Goal: Task Accomplishment & Management: Use online tool/utility

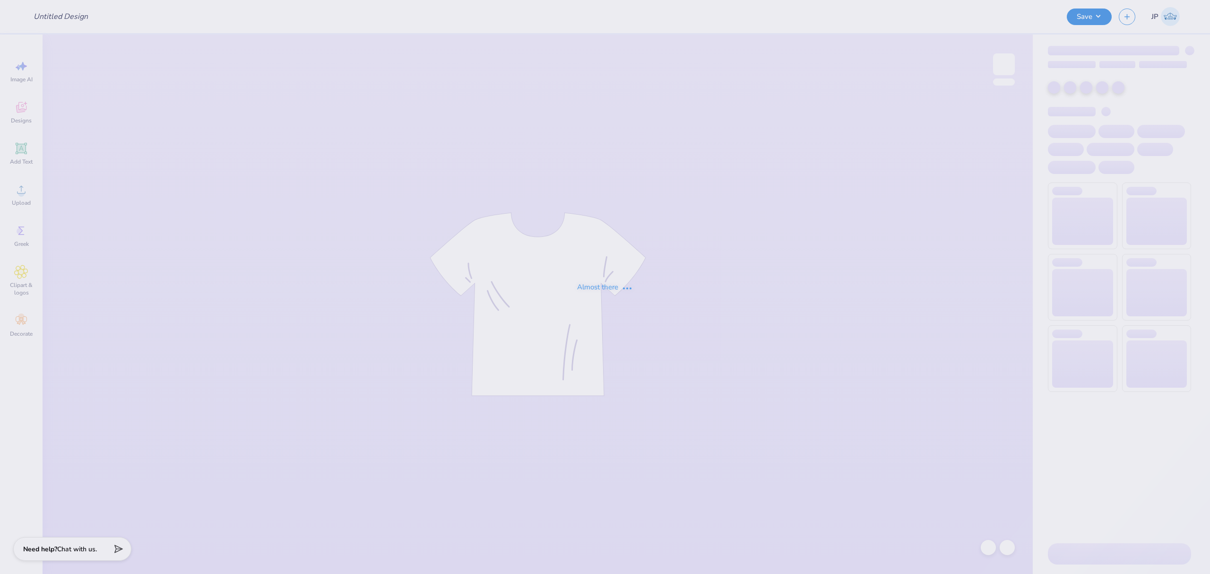
type input "Homecoming Shirts for TTO"
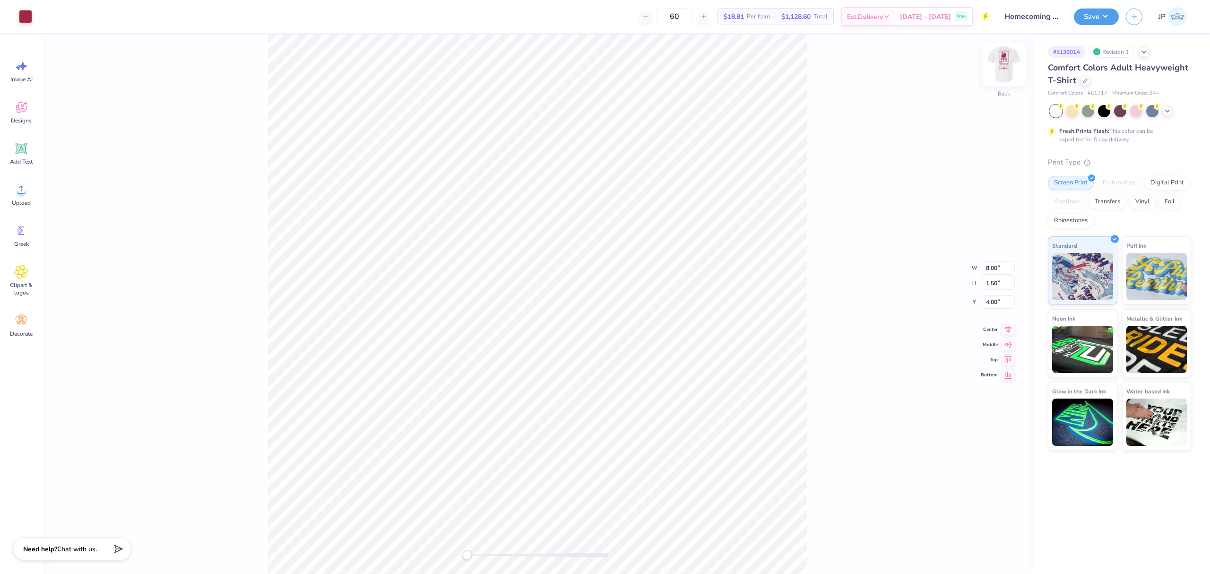
click at [1014, 70] on img at bounding box center [1004, 64] width 38 height 38
click at [27, 195] on icon at bounding box center [21, 189] width 14 height 14
click at [997, 279] on input "18.00" at bounding box center [998, 275] width 34 height 13
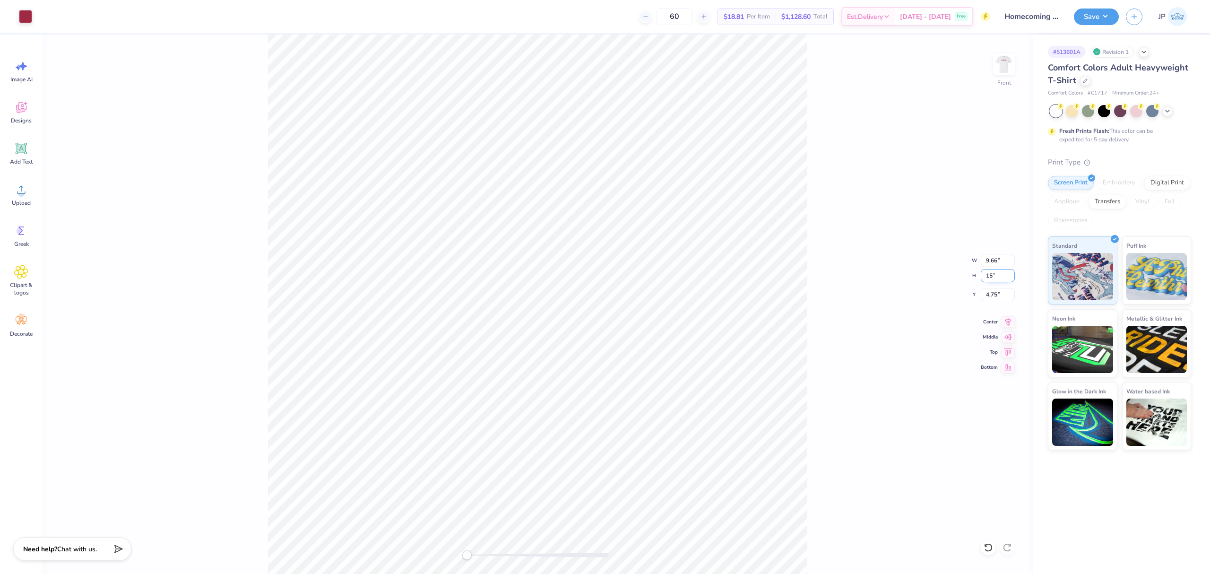
type input "15"
click at [998, 297] on input "4.75" at bounding box center [998, 294] width 34 height 13
type input "6.71"
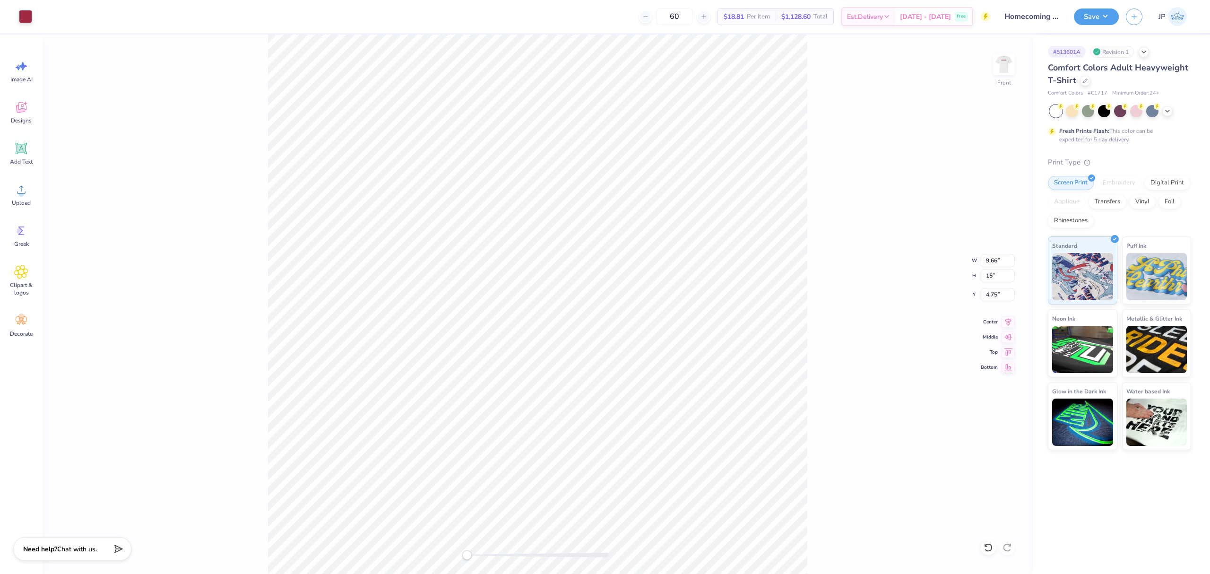
type input "12.50"
click at [994, 299] on input "7.50" at bounding box center [998, 294] width 34 height 13
click at [994, 298] on input "7.50" at bounding box center [998, 294] width 34 height 13
type input "3"
drag, startPoint x: 1011, startPoint y: 327, endPoint x: 1009, endPoint y: 321, distance: 6.0
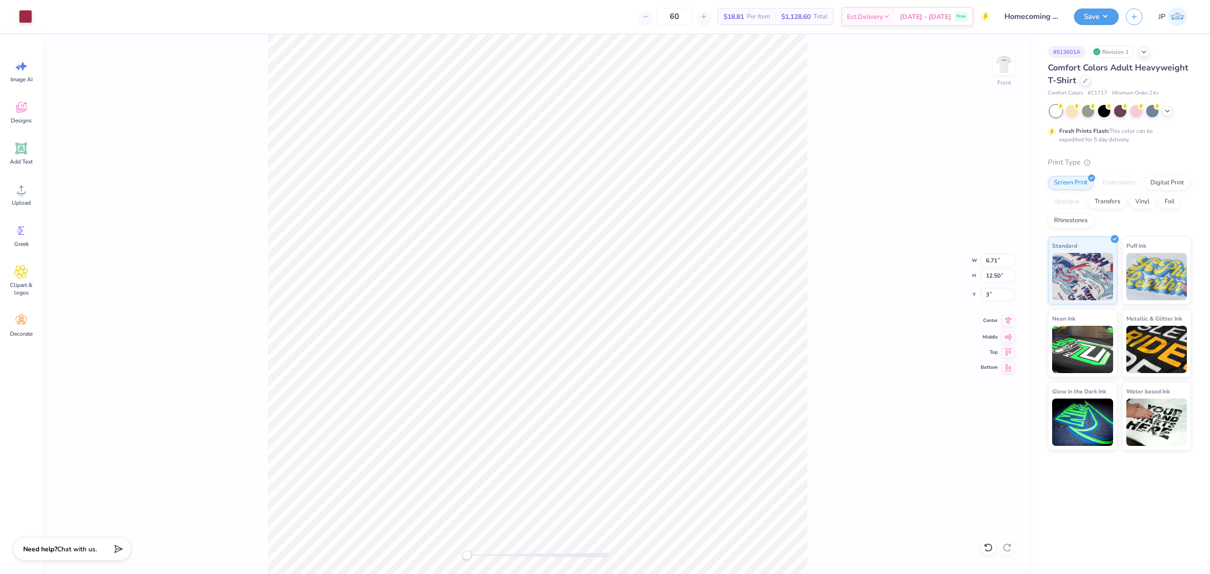
click at [1010, 326] on icon at bounding box center [1008, 320] width 13 height 11
click at [1009, 320] on icon at bounding box center [1008, 320] width 13 height 11
click at [394, 498] on div "Front" at bounding box center [538, 304] width 990 height 539
click at [471, 529] on div "Front" at bounding box center [538, 304] width 990 height 539
click at [1088, 18] on button "Save" at bounding box center [1096, 15] width 45 height 17
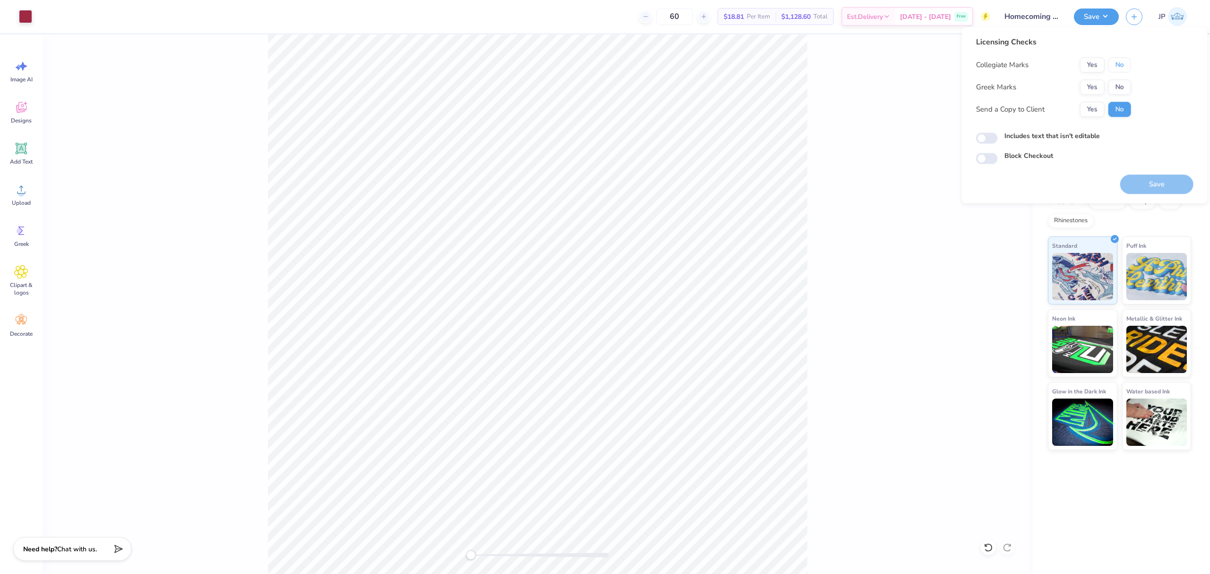
drag, startPoint x: 1118, startPoint y: 75, endPoint x: 1114, endPoint y: 61, distance: 14.2
click at [1114, 61] on button "No" at bounding box center [1120, 64] width 23 height 15
click at [1124, 93] on button "No" at bounding box center [1120, 86] width 23 height 15
click at [1145, 178] on button "Save" at bounding box center [1156, 183] width 73 height 19
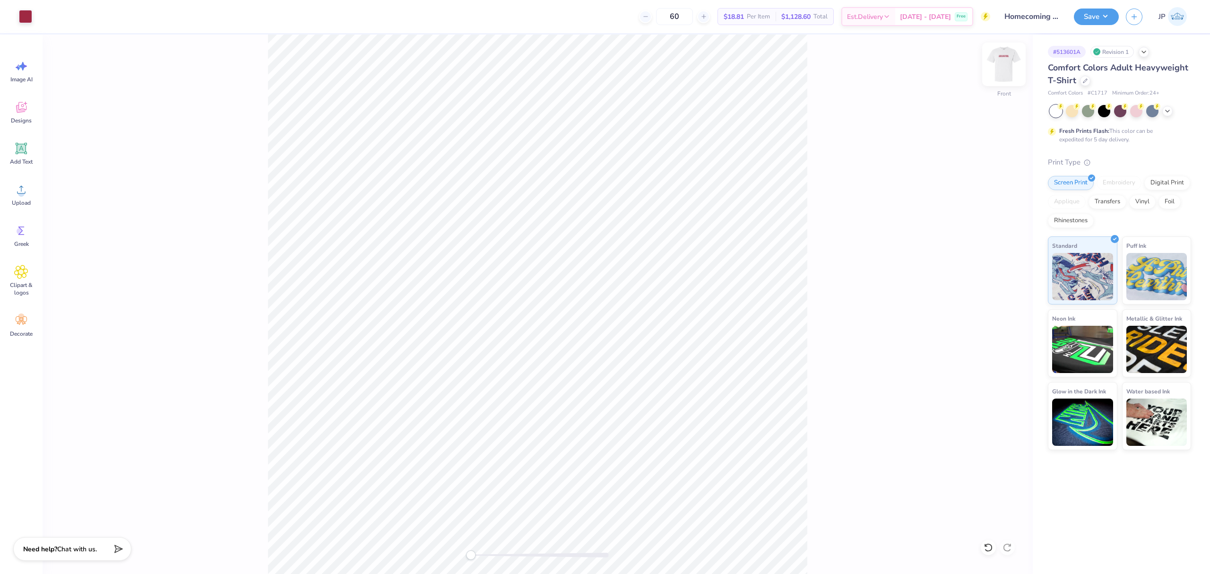
click at [1003, 72] on img at bounding box center [1004, 64] width 38 height 38
click at [994, 301] on input "4.00" at bounding box center [998, 301] width 34 height 13
type input "3.00"
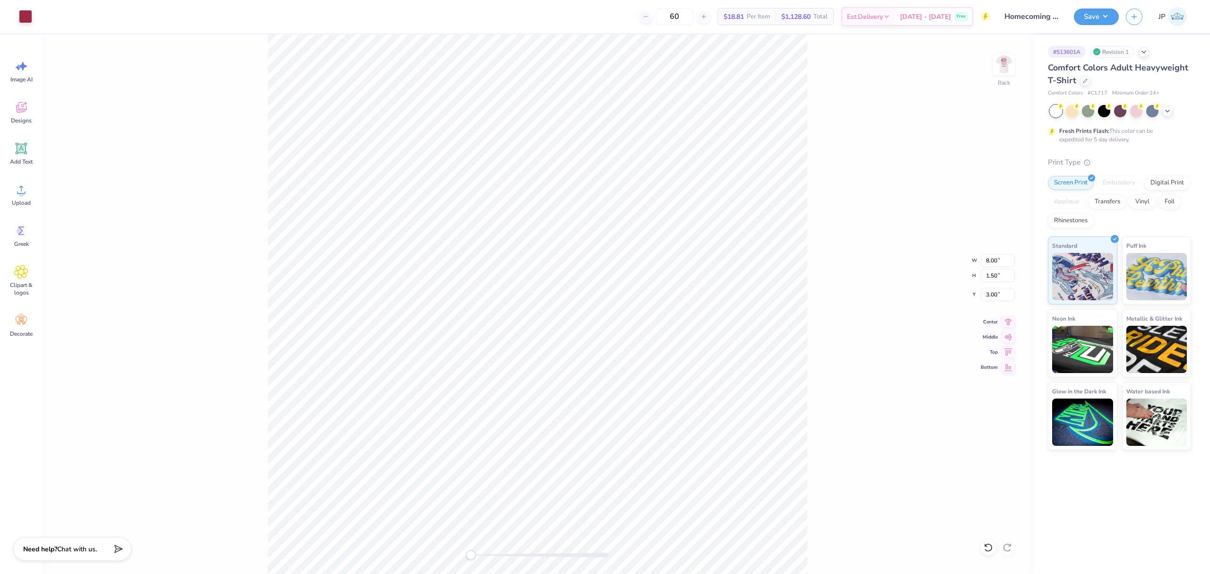
click at [879, 352] on div "Back W 8.00 8.00 " H 1.50 1.50 " Y 3.00 3.00 " Center Middle Top Bottom" at bounding box center [538, 304] width 990 height 539
click at [1092, 10] on button "Save" at bounding box center [1096, 15] width 45 height 17
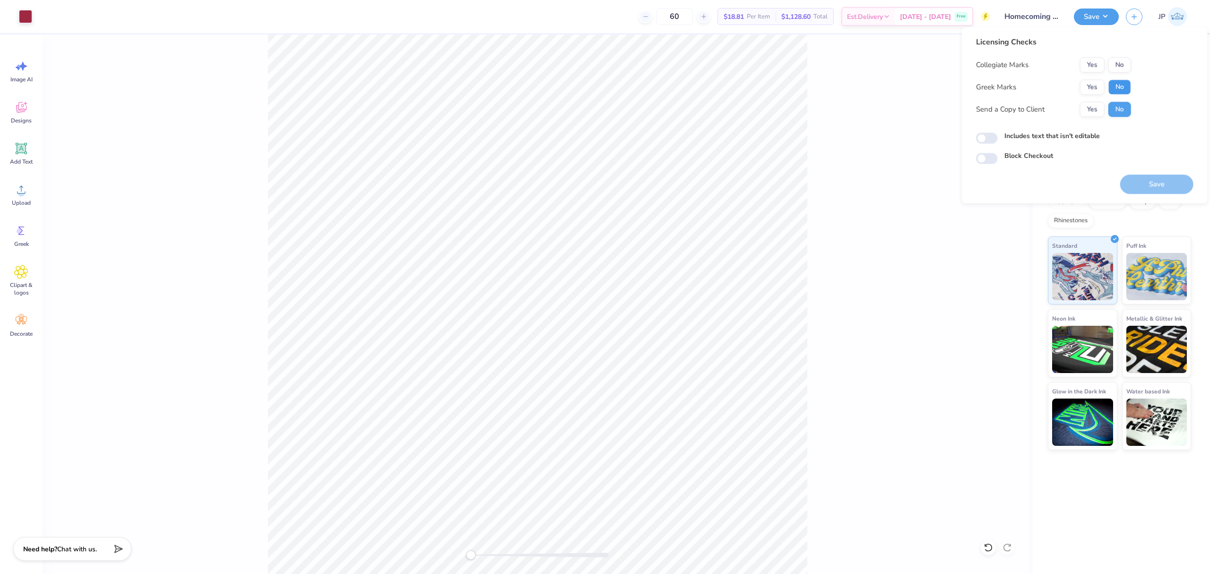
click at [1116, 84] on button "No" at bounding box center [1120, 86] width 23 height 15
click at [1124, 68] on button "No" at bounding box center [1120, 64] width 23 height 15
click at [1158, 178] on button "Save" at bounding box center [1156, 183] width 73 height 19
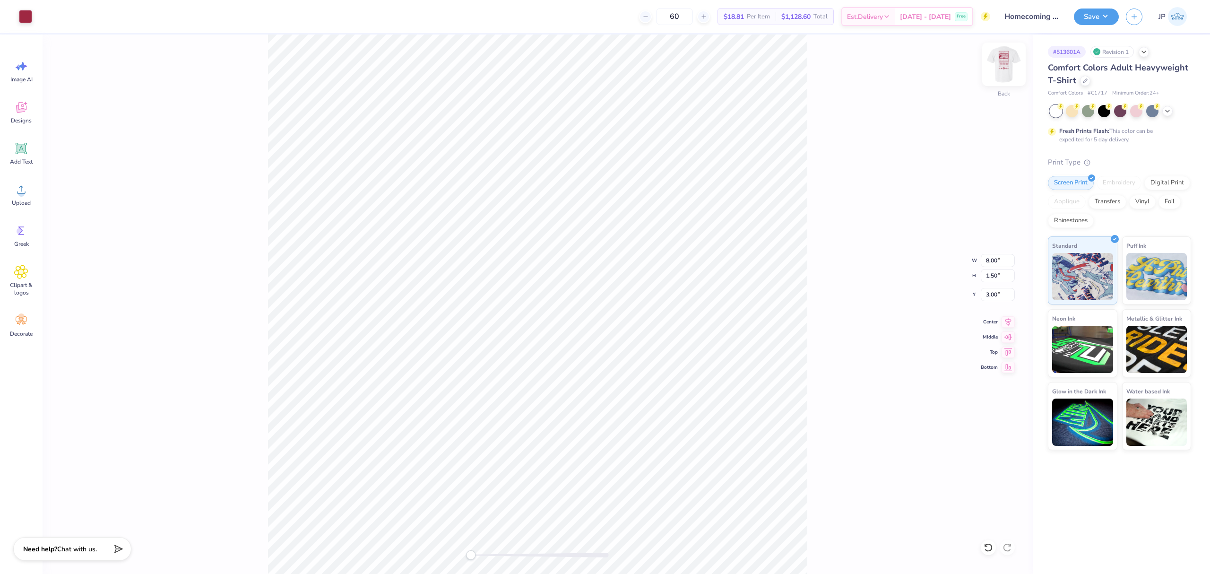
click at [1008, 69] on img at bounding box center [1004, 64] width 38 height 38
type input "8.13"
type input "1.53"
type input "5.39"
type input "8.05"
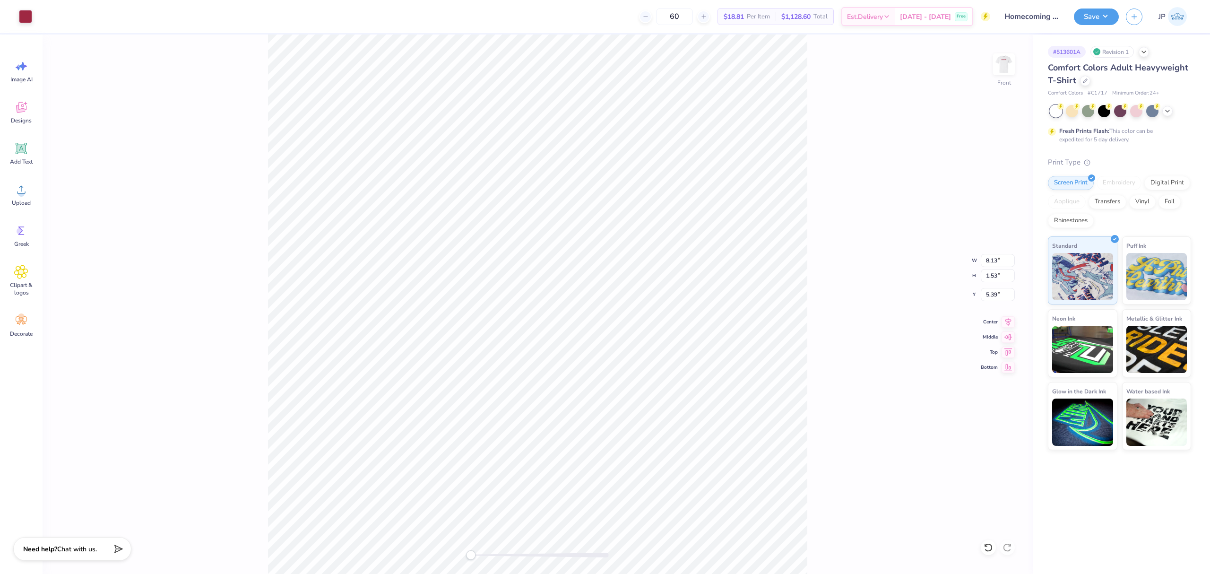
type input "15.00"
type input "3.00"
type input "0.52"
type input "10.19"
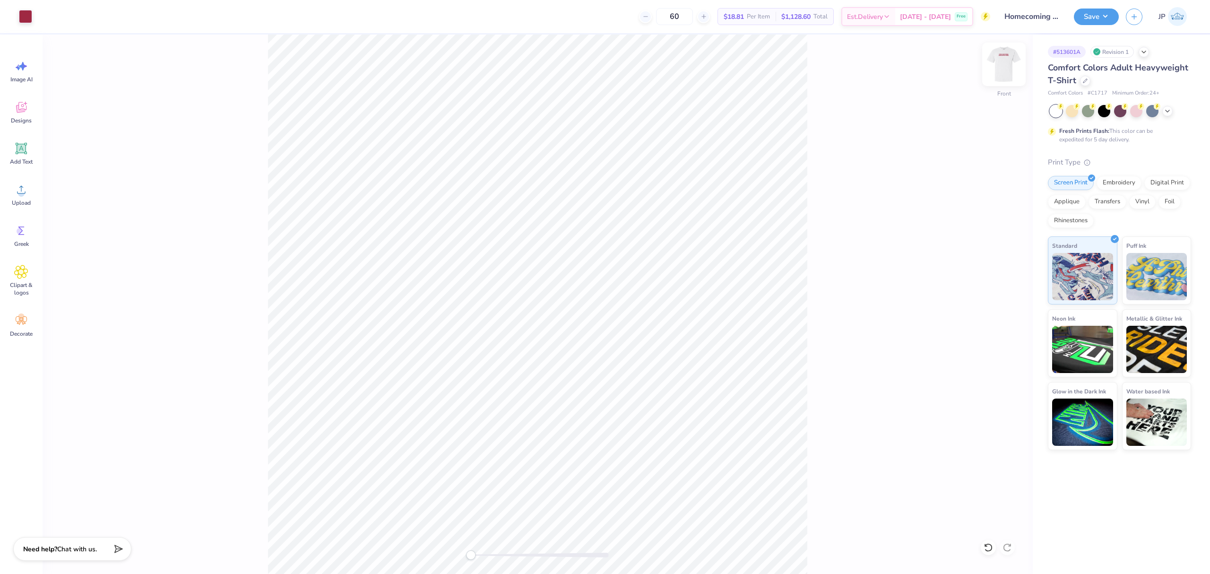
click at [1002, 72] on img at bounding box center [1004, 64] width 38 height 38
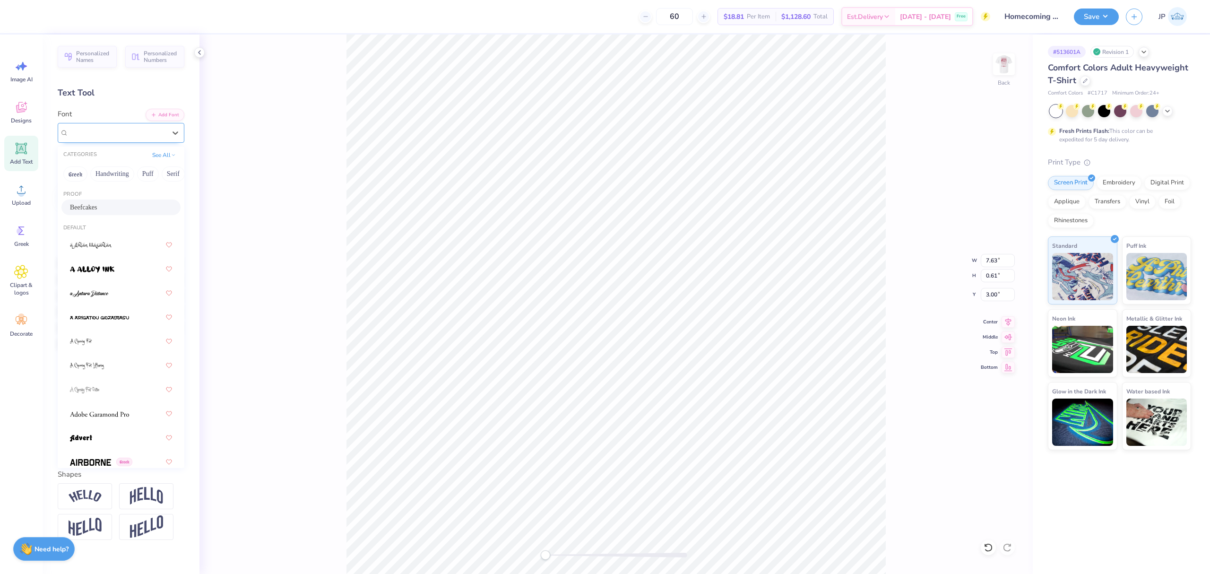
click at [89, 128] on div "Beefcakes" at bounding box center [117, 132] width 99 height 15
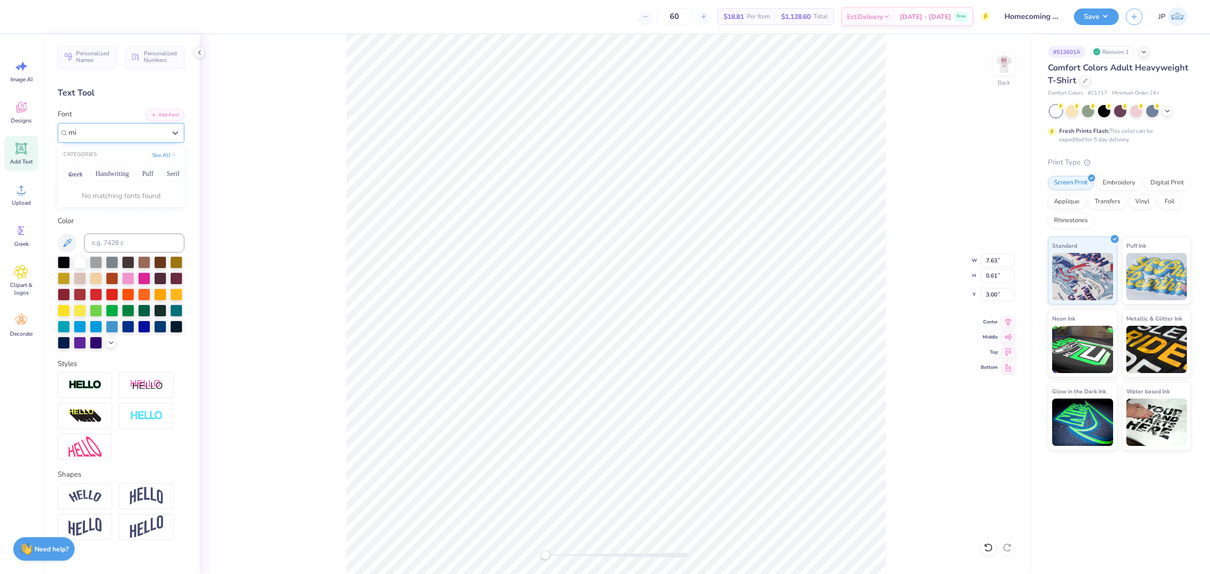
type input "m"
click at [150, 112] on button "Add Font" at bounding box center [165, 114] width 39 height 12
type textarea "THETA TAU OMEGA"
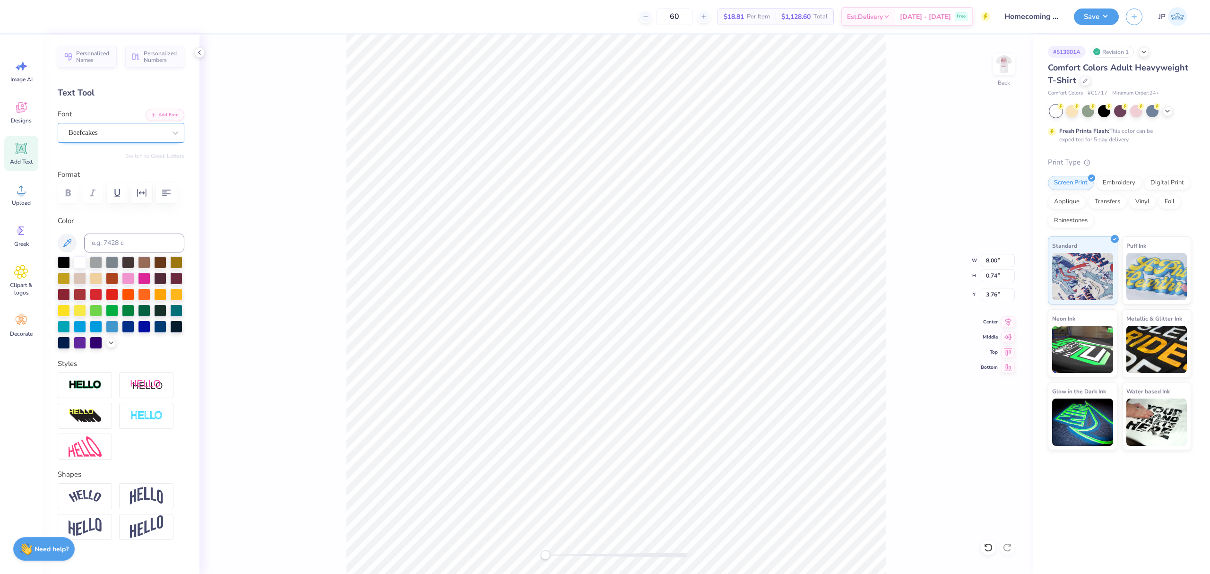
click at [89, 132] on div "Beefcakes" at bounding box center [117, 132] width 99 height 15
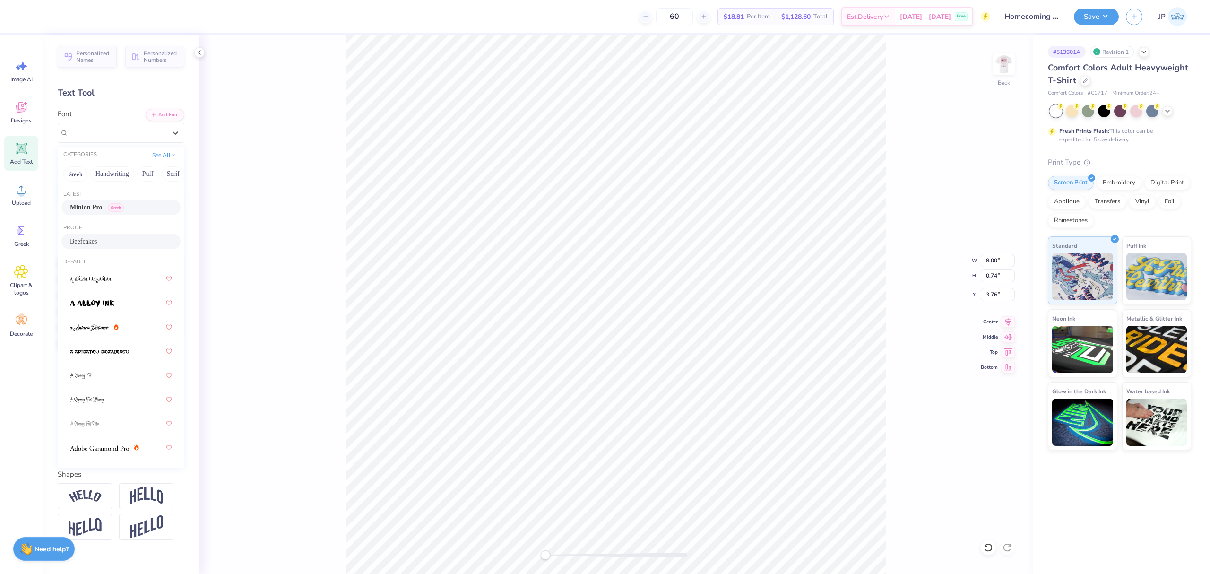
click at [78, 208] on span "Minion Pro" at bounding box center [86, 207] width 33 height 10
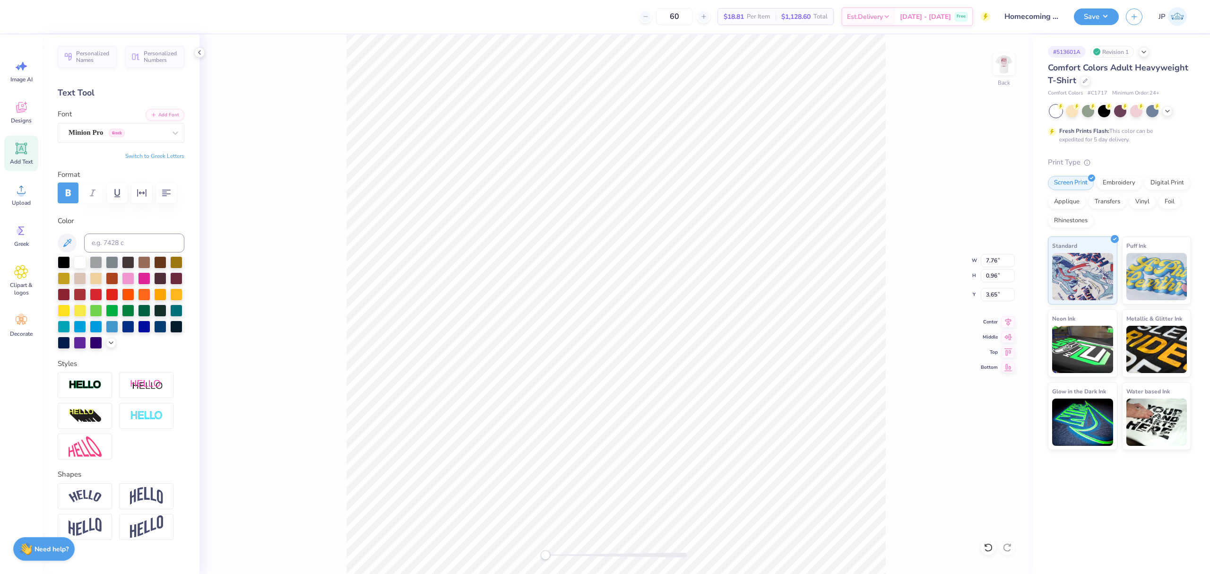
scroll to position [10, 4]
type textarea "HOMECOMING 2025"
click at [1009, 321] on icon at bounding box center [1008, 320] width 13 height 11
click at [994, 294] on input "2.95" at bounding box center [998, 294] width 34 height 13
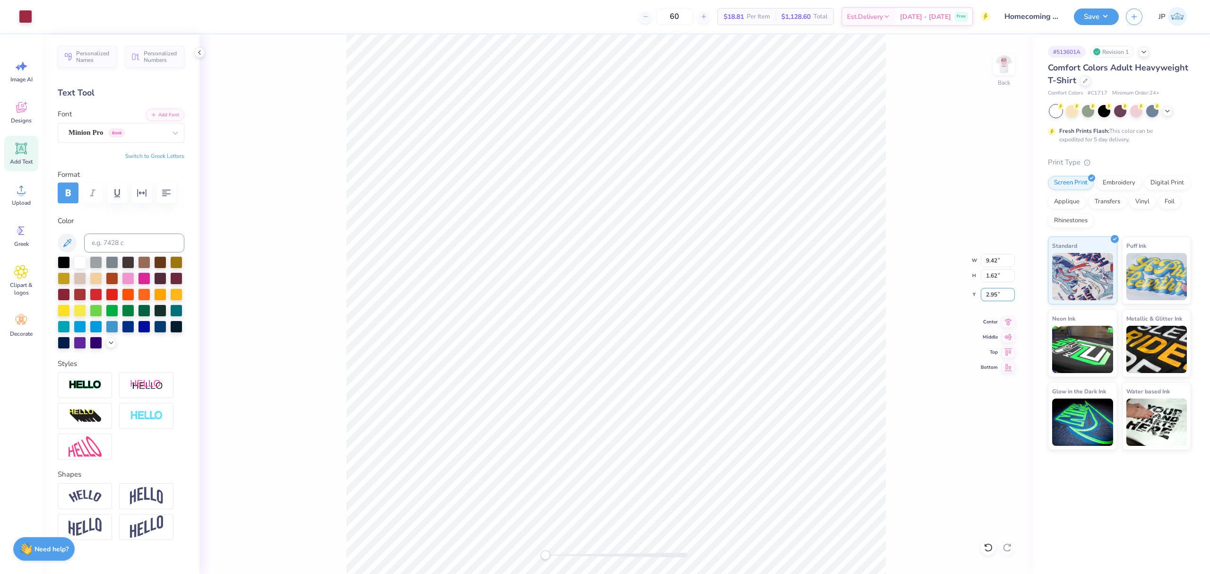
drag, startPoint x: 994, startPoint y: 294, endPoint x: 1209, endPoint y: 273, distance: 216.6
click at [999, 294] on input "2.95" at bounding box center [998, 294] width 34 height 13
type input "3.00"
click at [1005, 65] on img at bounding box center [1004, 64] width 38 height 38
drag, startPoint x: 547, startPoint y: 556, endPoint x: 556, endPoint y: 555, distance: 8.7
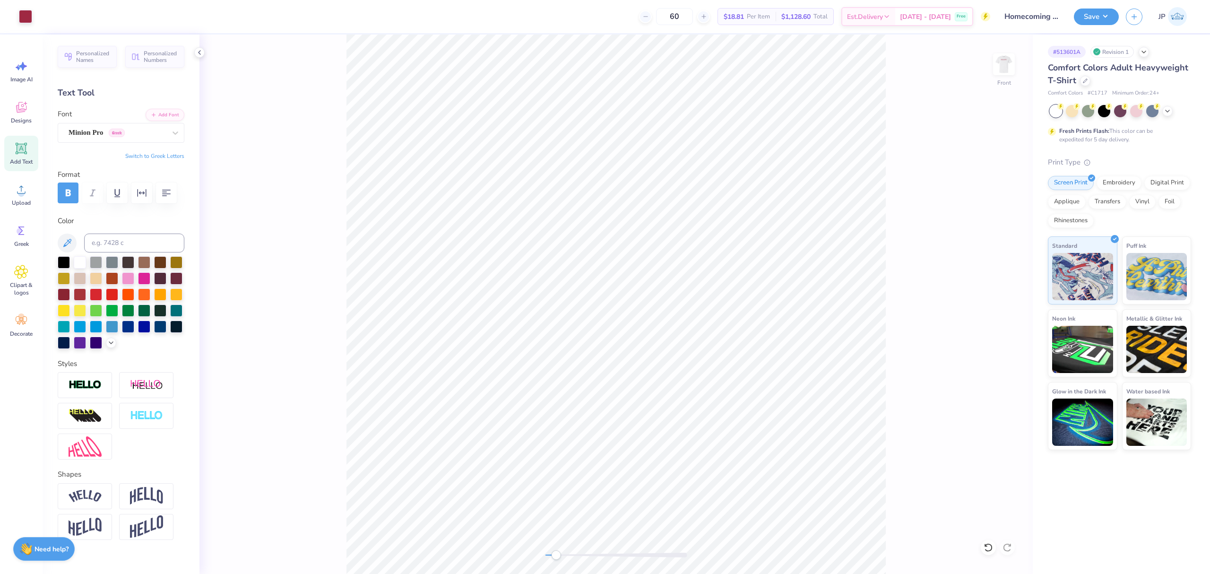
click at [556, 556] on div "Accessibility label" at bounding box center [555, 554] width 9 height 9
type input "0.55"
type input "0.50"
type input "10.20"
type input "0.46"
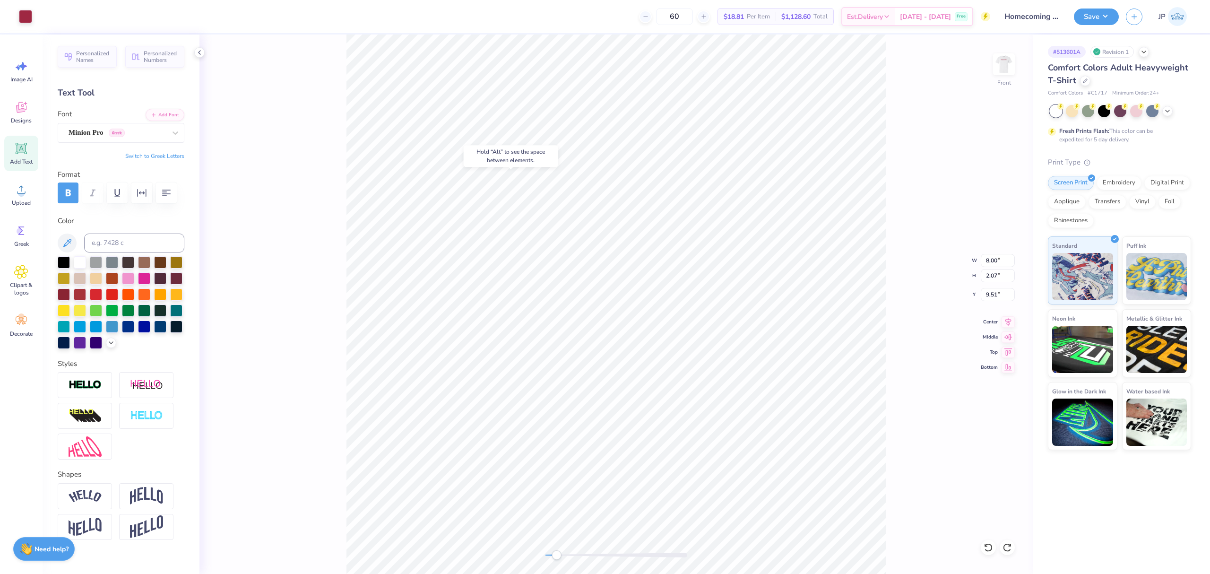
type input "0.52"
type input "10.18"
drag, startPoint x: 1031, startPoint y: 61, endPoint x: 1022, endPoint y: 61, distance: 8.5
click at [1029, 61] on div "Front" at bounding box center [617, 304] width 834 height 539
click at [1021, 61] on div "Front" at bounding box center [617, 304] width 834 height 539
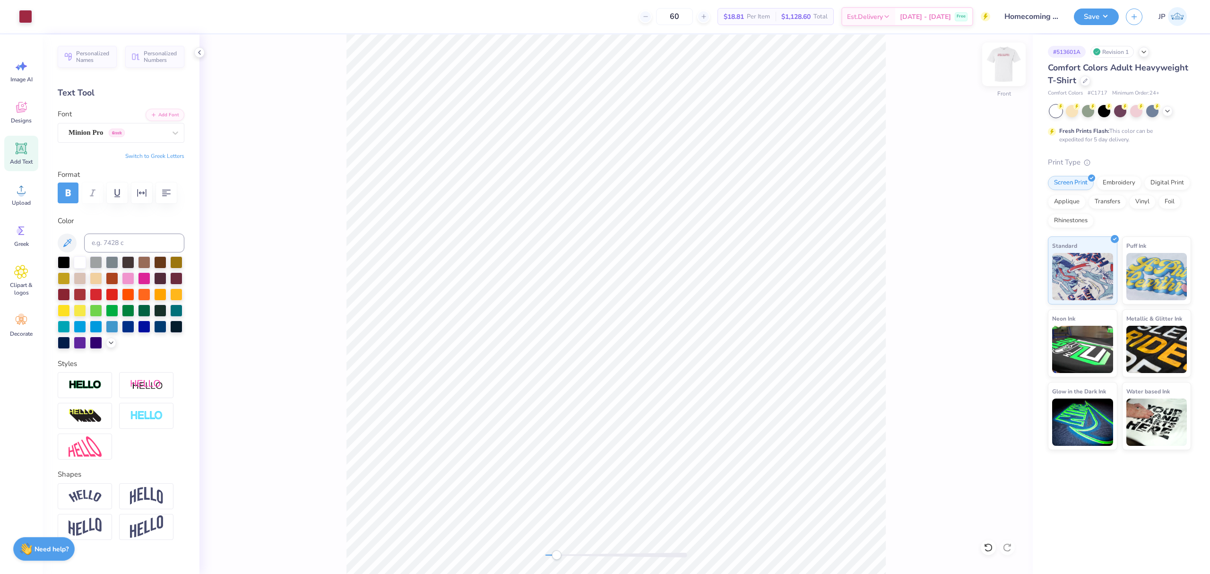
click at [1003, 61] on img at bounding box center [1004, 64] width 38 height 38
click at [1002, 61] on img at bounding box center [1004, 64] width 38 height 38
type input "9.52"
type input "0.71"
type input "5.39"
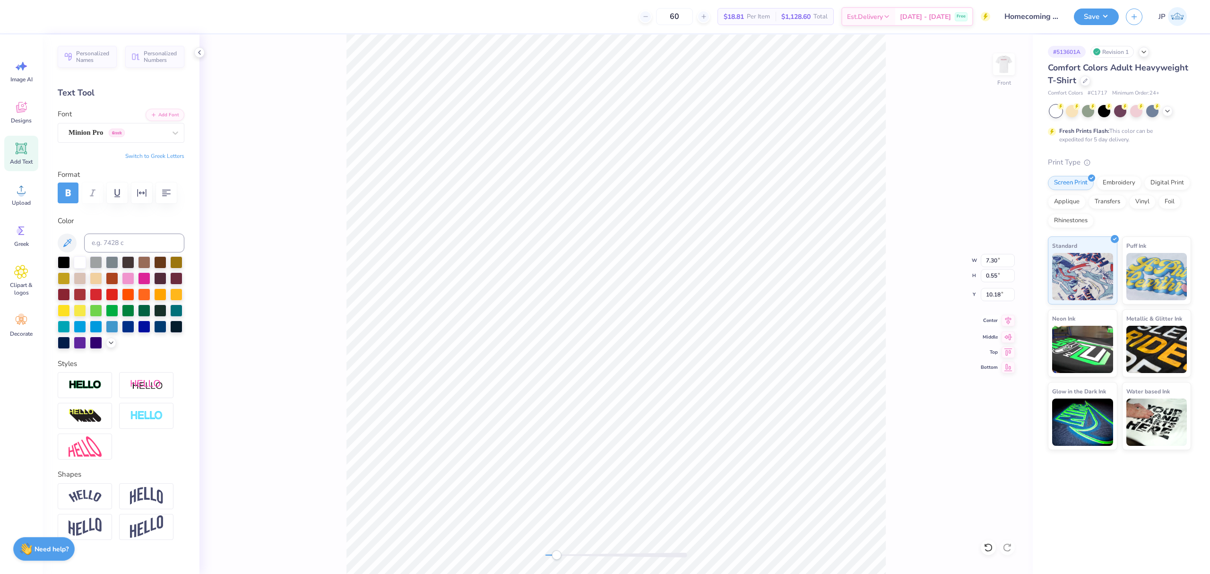
click at [1012, 319] on icon at bounding box center [1008, 320] width 13 height 11
click at [1010, 67] on img at bounding box center [1004, 64] width 38 height 38
click at [993, 67] on img at bounding box center [1004, 64] width 38 height 38
type input "9.58"
type input "0.70"
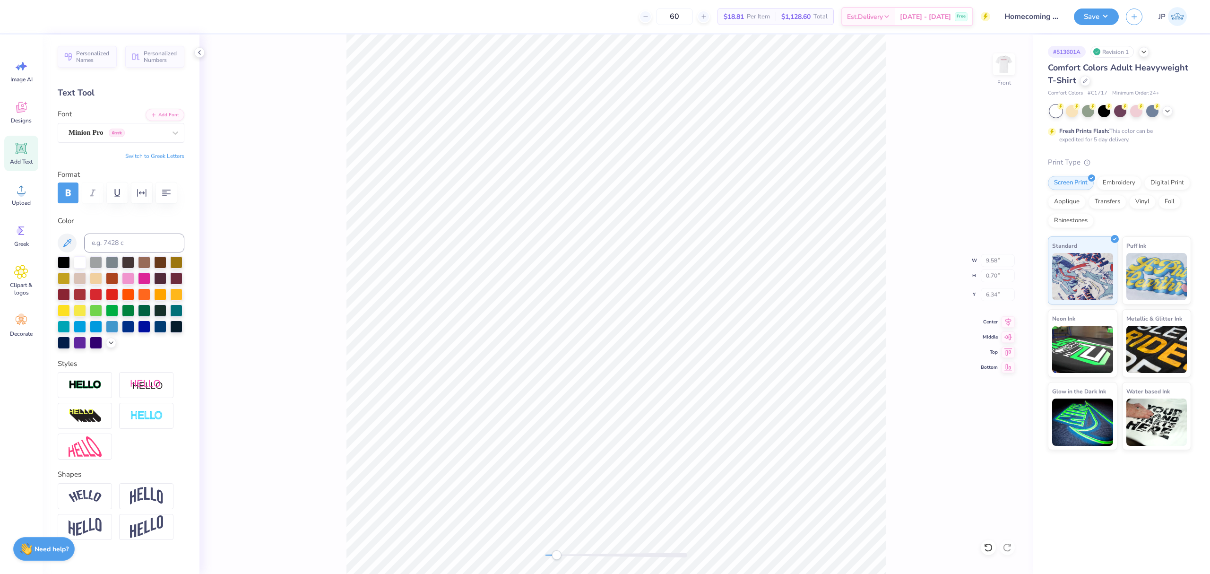
type input "6.34"
click at [683, 384] on li "Group" at bounding box center [686, 382] width 74 height 18
click at [1094, 23] on div "Save" at bounding box center [1096, 17] width 45 height 17
click at [1099, 17] on button "Save" at bounding box center [1096, 15] width 45 height 17
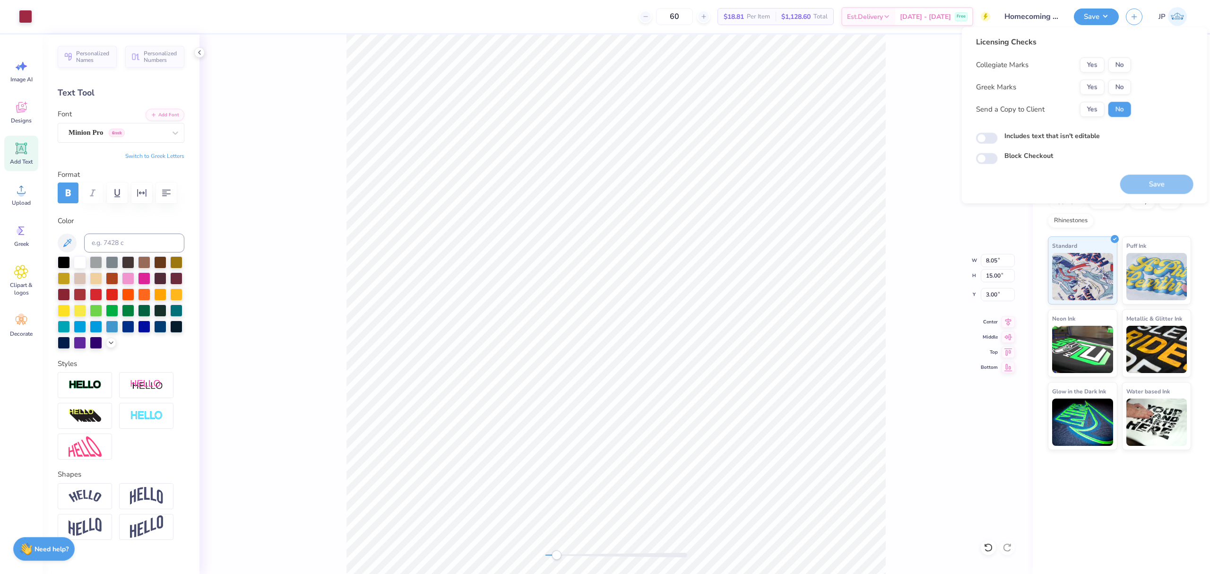
click at [1120, 78] on div "Collegiate Marks Yes No Greek Marks Yes No Send a Copy to Client Yes No" at bounding box center [1053, 87] width 155 height 60
click at [1120, 86] on button "No" at bounding box center [1120, 86] width 23 height 15
click at [1124, 66] on button "No" at bounding box center [1120, 64] width 23 height 15
click at [1155, 184] on button "Save" at bounding box center [1156, 183] width 73 height 19
